Goal: Task Accomplishment & Management: Use online tool/utility

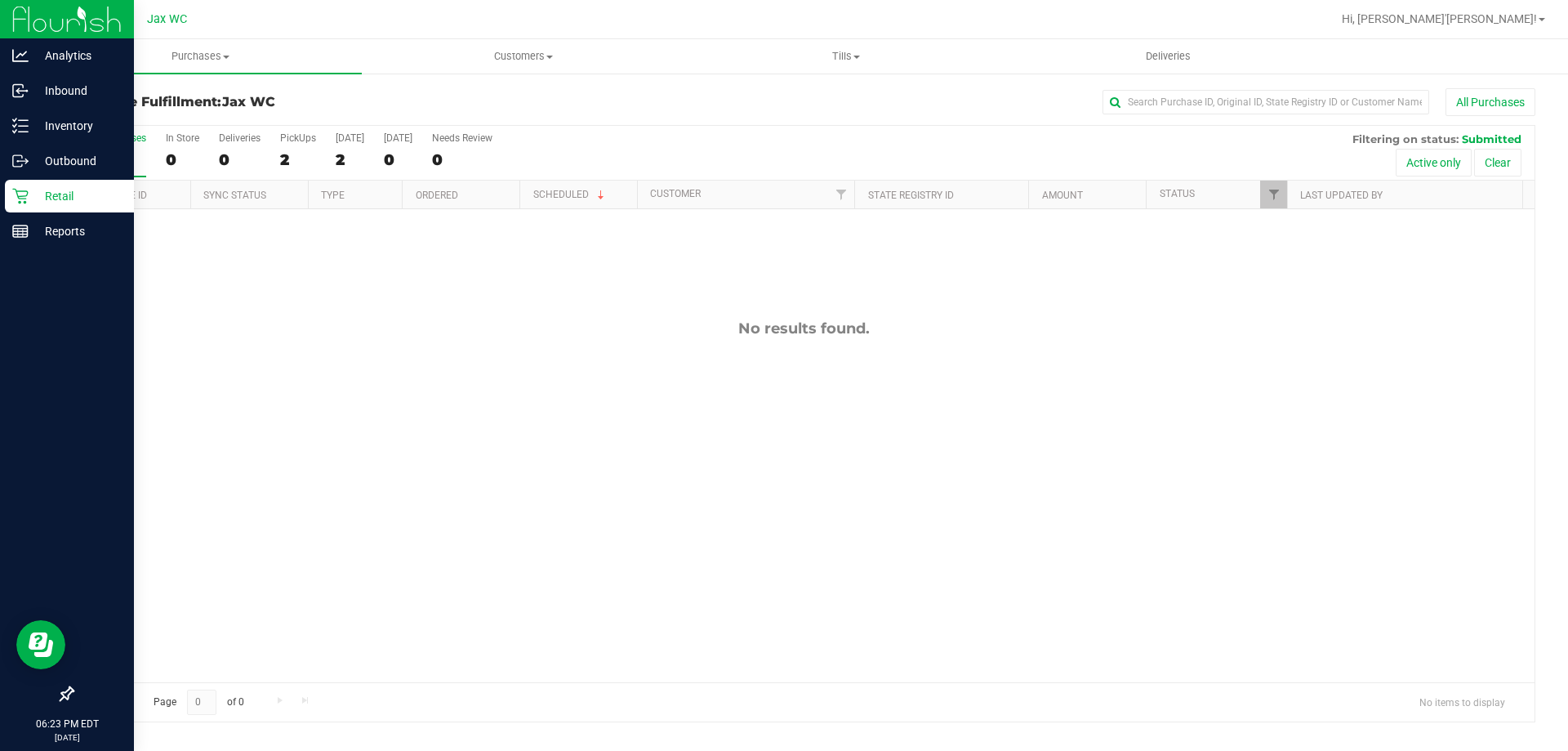
click at [29, 201] on p "Retail" at bounding box center [77, 196] width 98 height 20
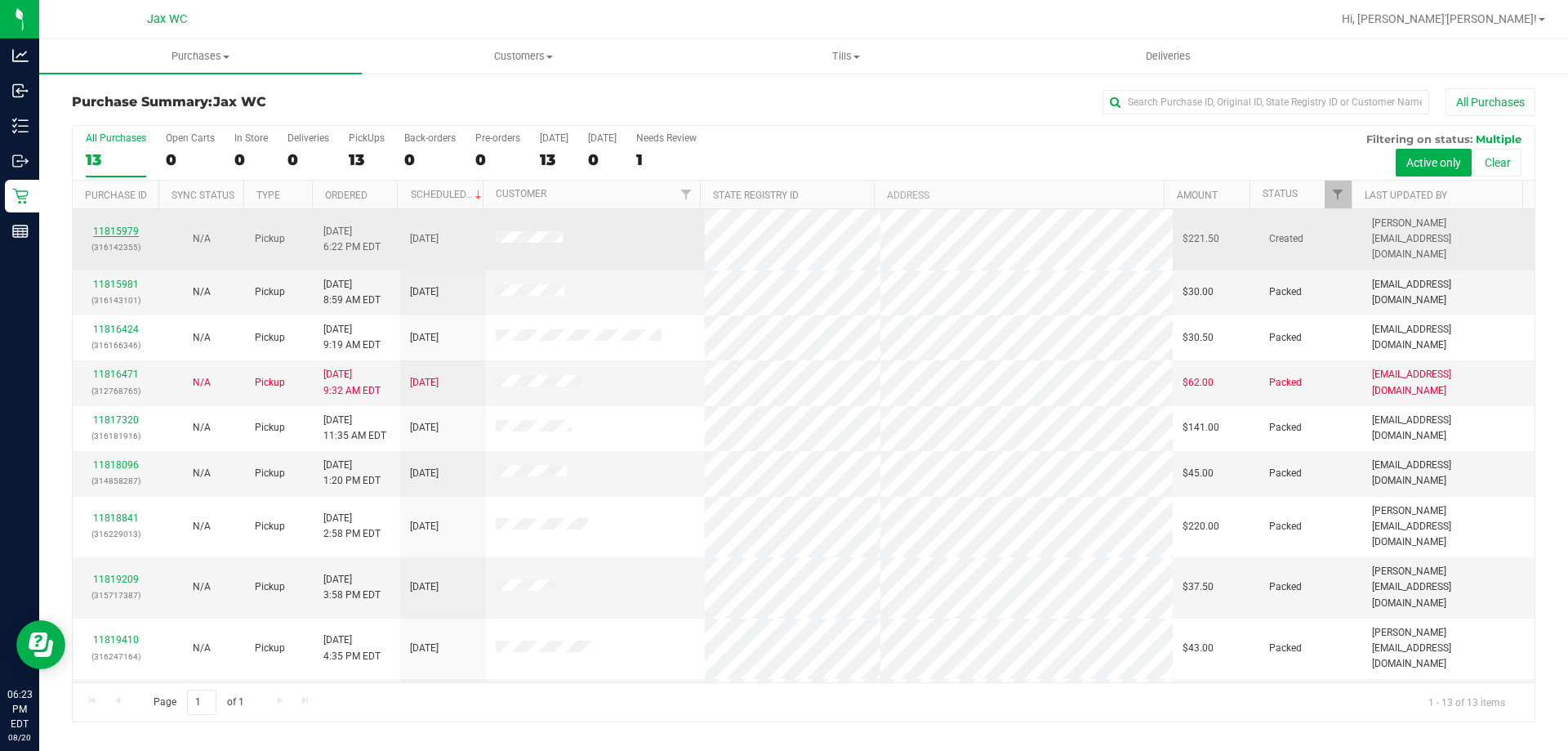
click at [121, 225] on link "11815979" at bounding box center [116, 231] width 46 height 12
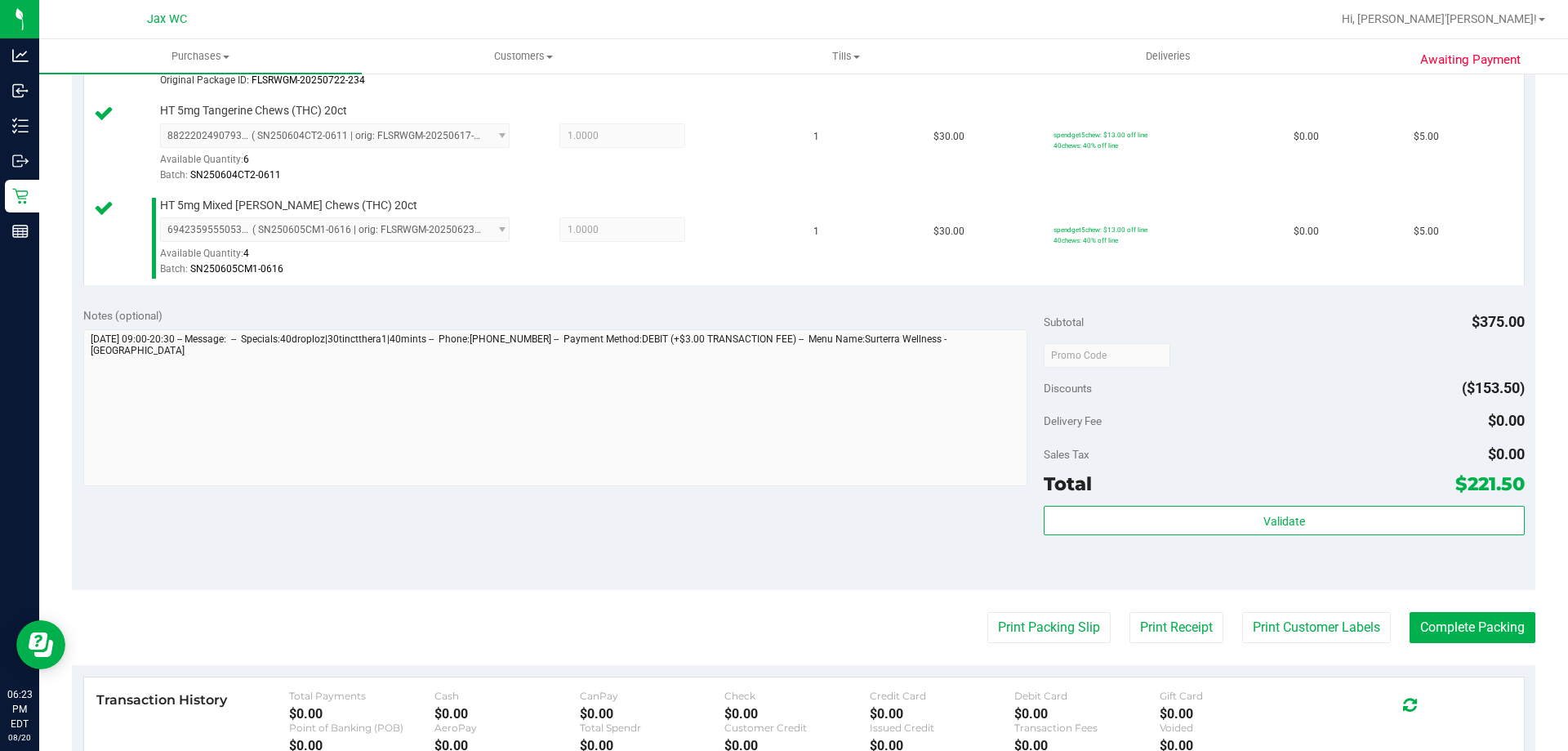
scroll to position [980, 0]
click at [1348, 625] on button "Print Customer Labels" at bounding box center [1316, 625] width 149 height 31
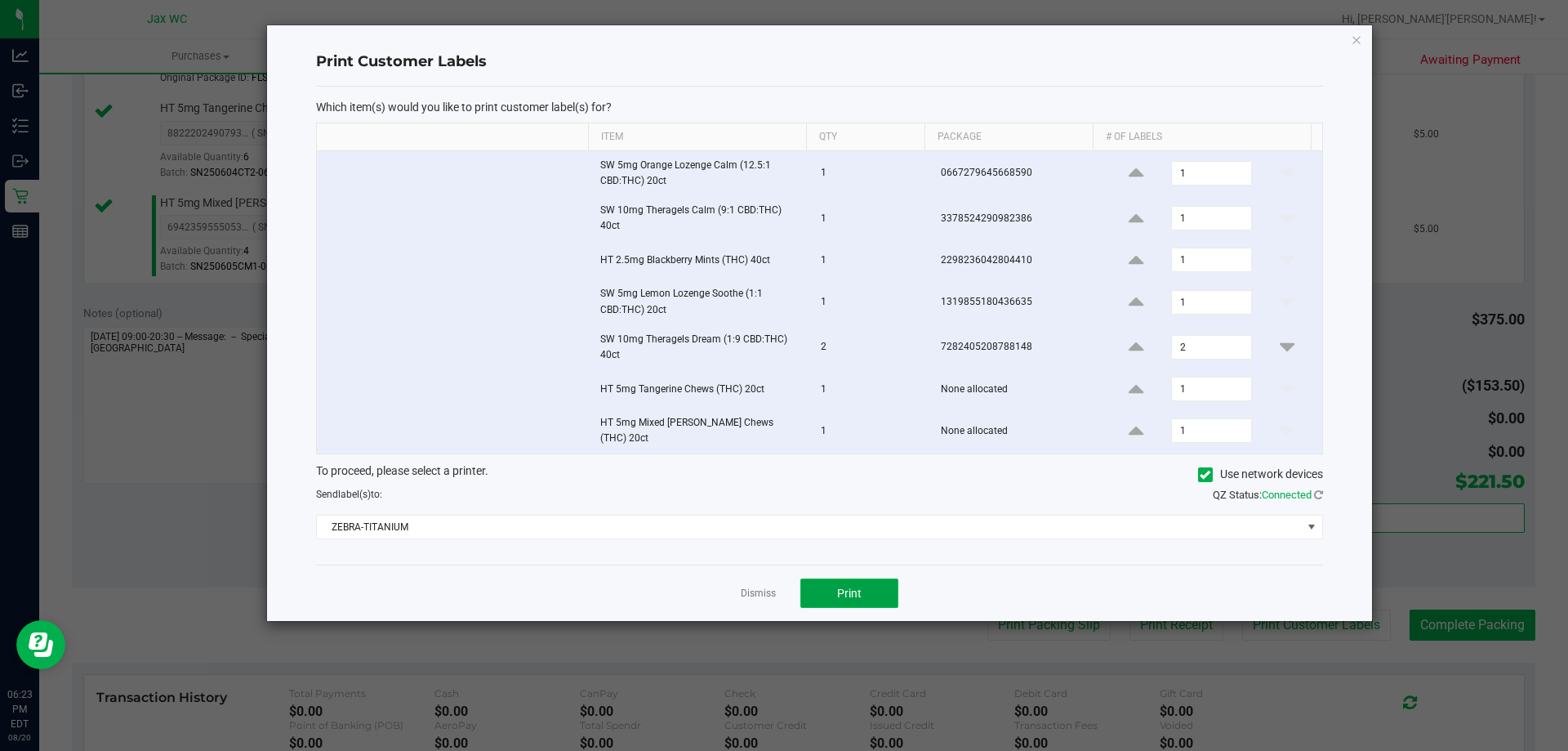
click at [853, 591] on span "Print" at bounding box center [849, 592] width 25 height 13
click at [760, 592] on link "Dismiss" at bounding box center [758, 592] width 36 height 14
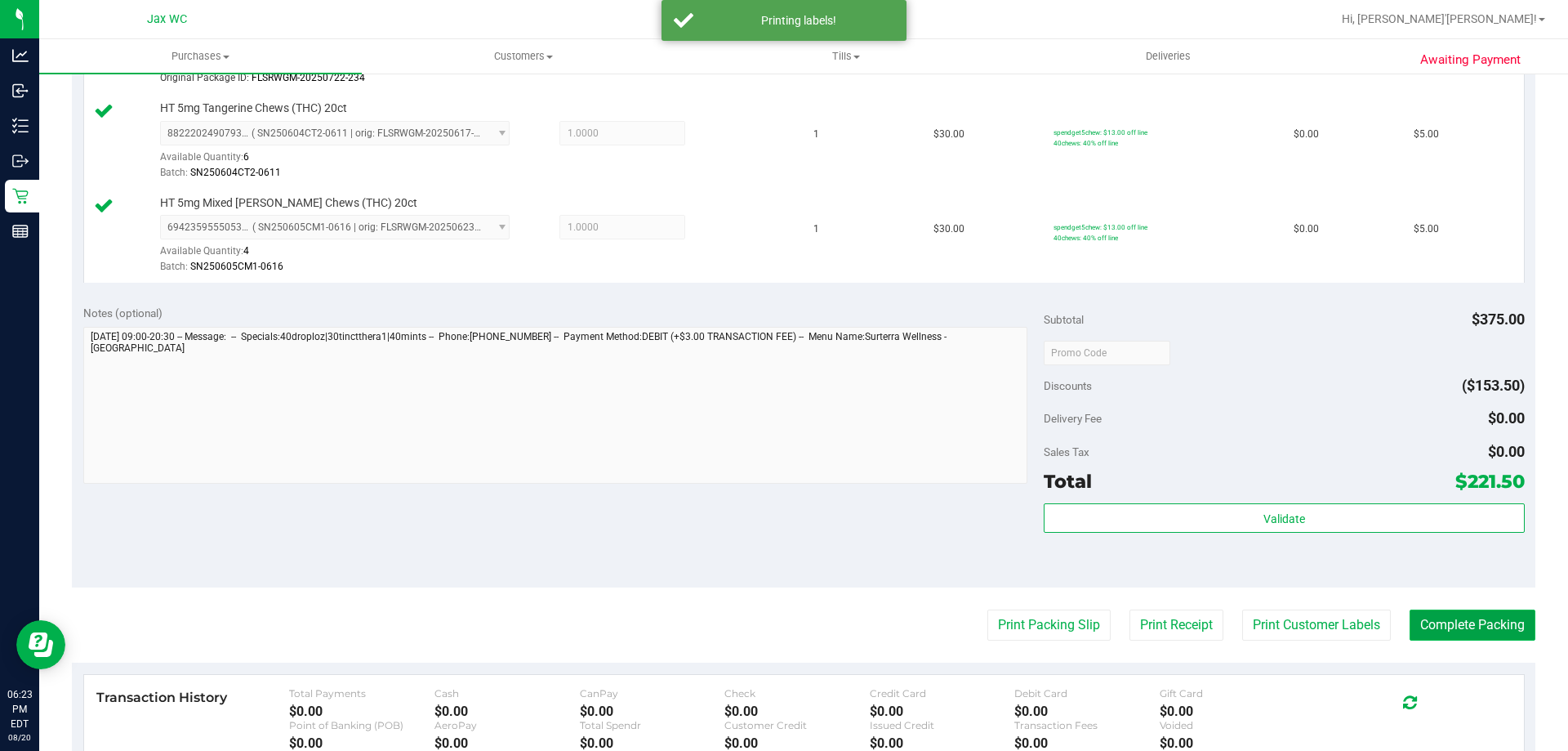
click at [1441, 630] on button "Complete Packing" at bounding box center [1472, 625] width 126 height 31
